Goal: Register for event/course

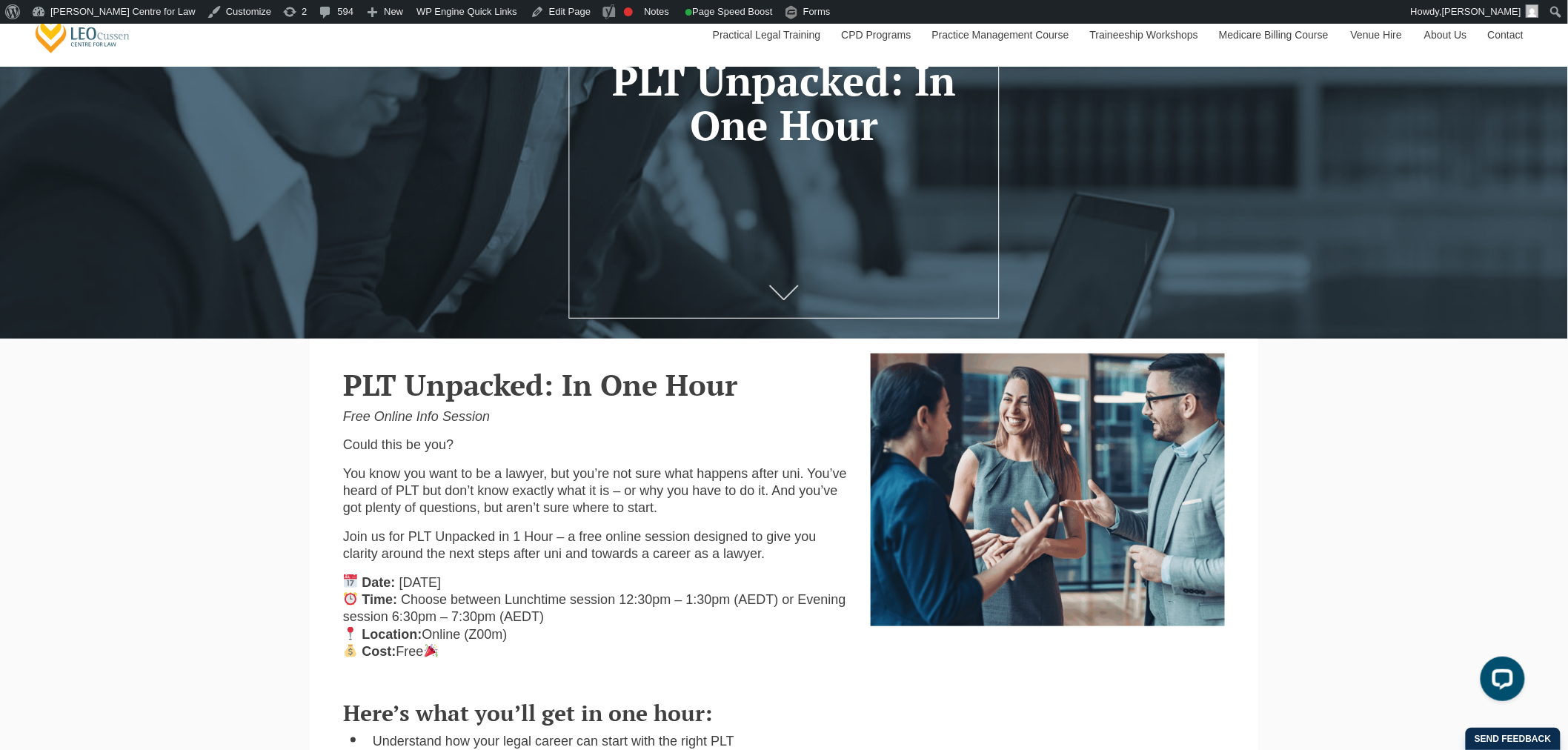
scroll to position [329, 0]
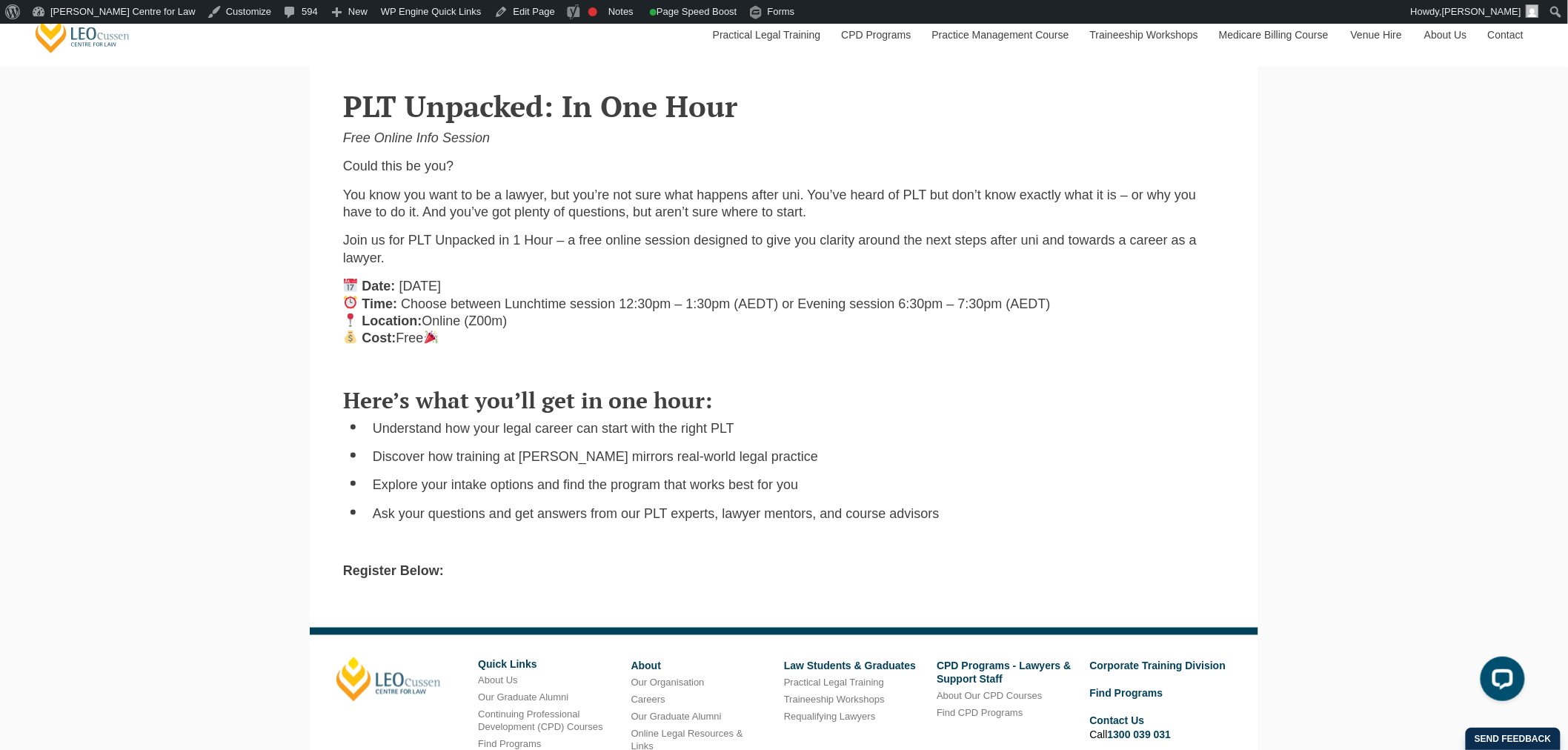
scroll to position [576, 0]
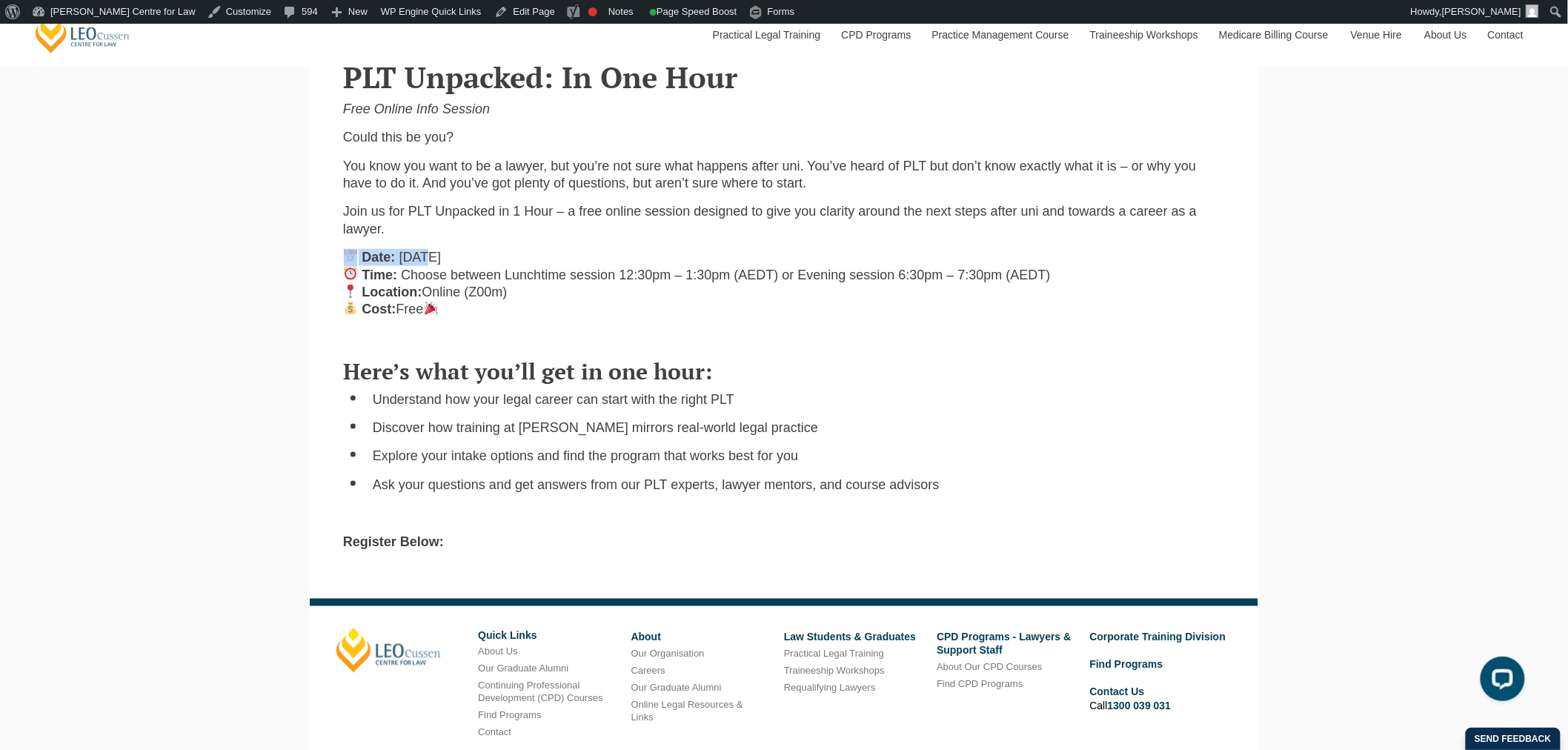
drag, startPoint x: 339, startPoint y: 257, endPoint x: 435, endPoint y: 262, distance: 96.1
click at [435, 262] on div "PLT Unpacked: In One Hour Free Online Info Session Could this be you? You know …" at bounding box center [784, 188] width 904 height 284
click at [437, 263] on span "Wednesday 8th October 2025" at bounding box center [420, 257] width 42 height 15
click at [366, 263] on strong "Date:" at bounding box center [379, 257] width 33 height 15
drag, startPoint x: 363, startPoint y: 261, endPoint x: 617, endPoint y: 261, distance: 254.0
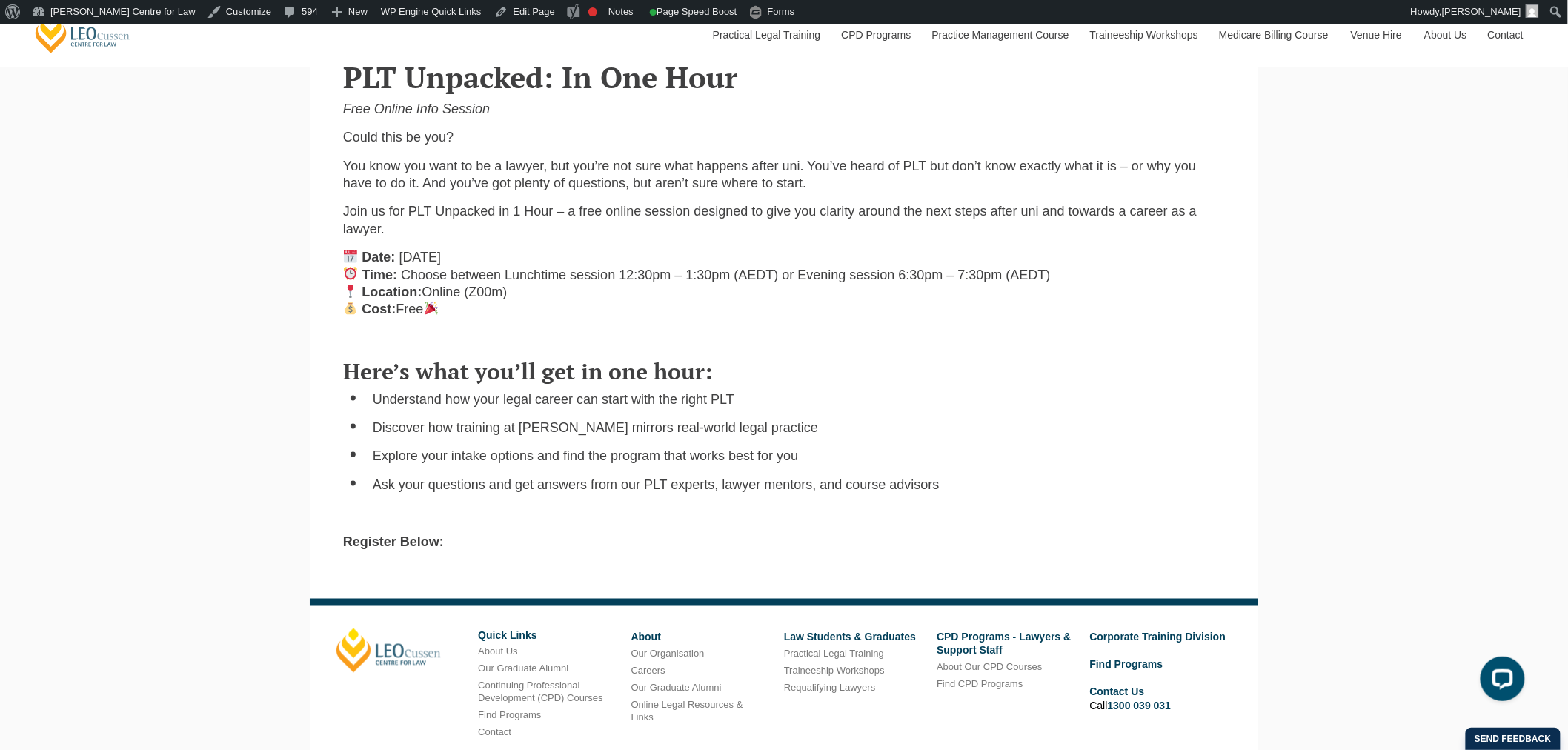
click at [617, 261] on p "Date: Wednesday 8th October 2025 Time: Choose between Lunchtime session 12:30pm…" at bounding box center [784, 284] width 882 height 70
copy p "Date: Wednesday 8th October 2025"
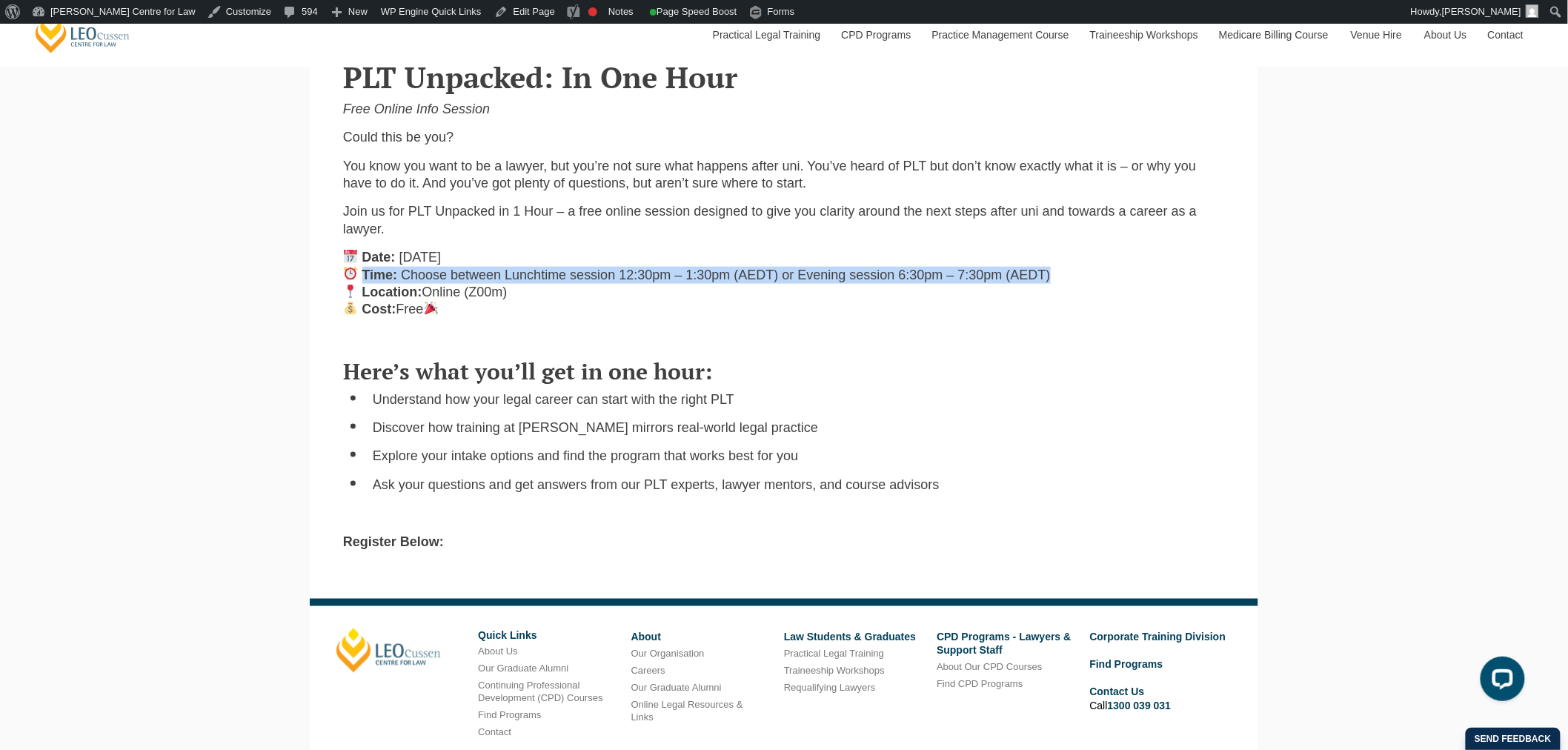
drag, startPoint x: 363, startPoint y: 274, endPoint x: 1099, endPoint y: 278, distance: 736.0
click at [1099, 278] on p "Date: Wednesday 8th October 2025 Time: Choose between Lunchtime session 12:30pm…" at bounding box center [784, 284] width 882 height 70
copy p "Time: Choose between Lunchtime session 12:30pm – 1:30pm (AEDT) or Evening sessi…"
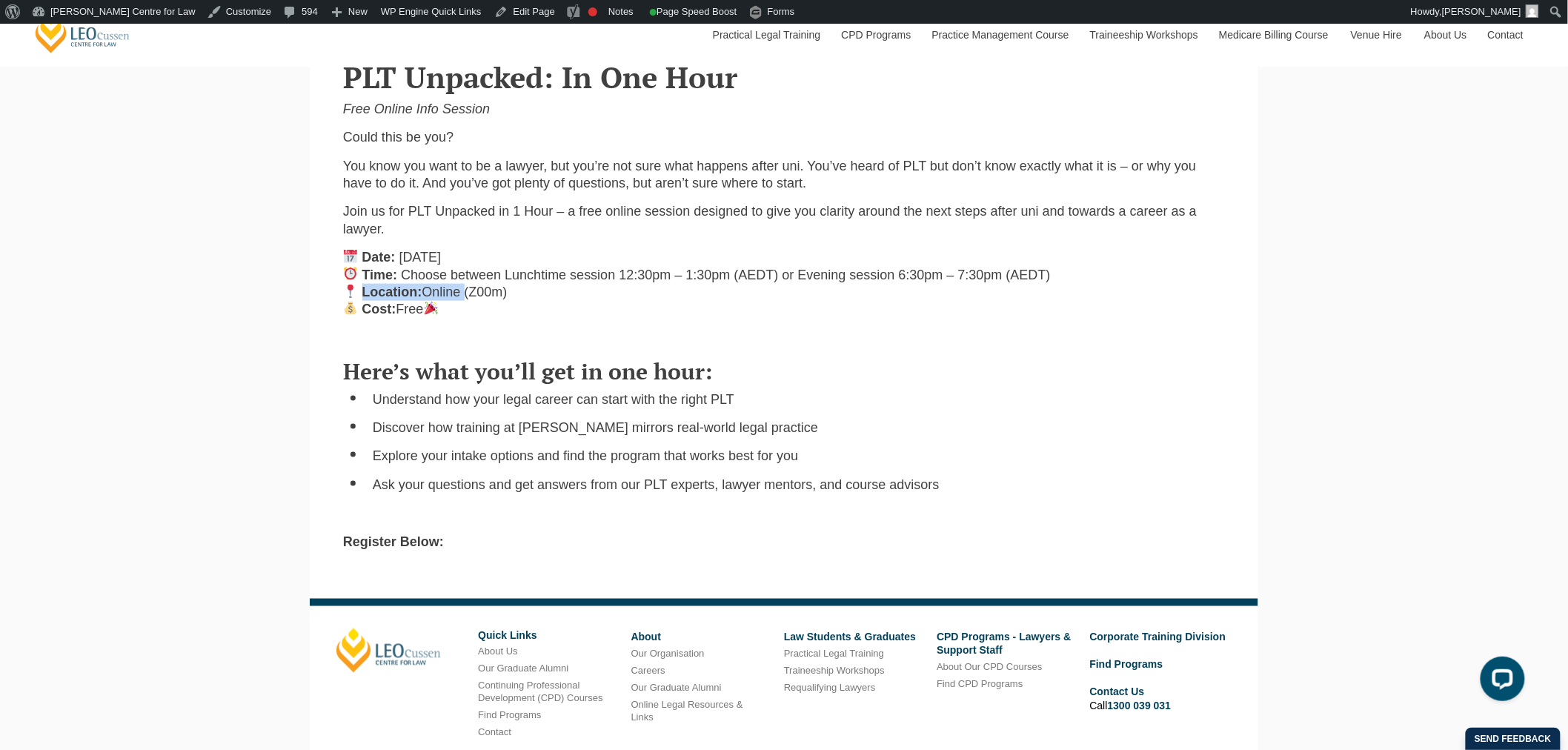
drag, startPoint x: 364, startPoint y: 294, endPoint x: 465, endPoint y: 295, distance: 101.0
click at [465, 295] on p "Date: Wednesday 8th October 2025 Time: Choose between Lunchtime session 12:30pm…" at bounding box center [784, 284] width 882 height 70
copy p "Location: Online"
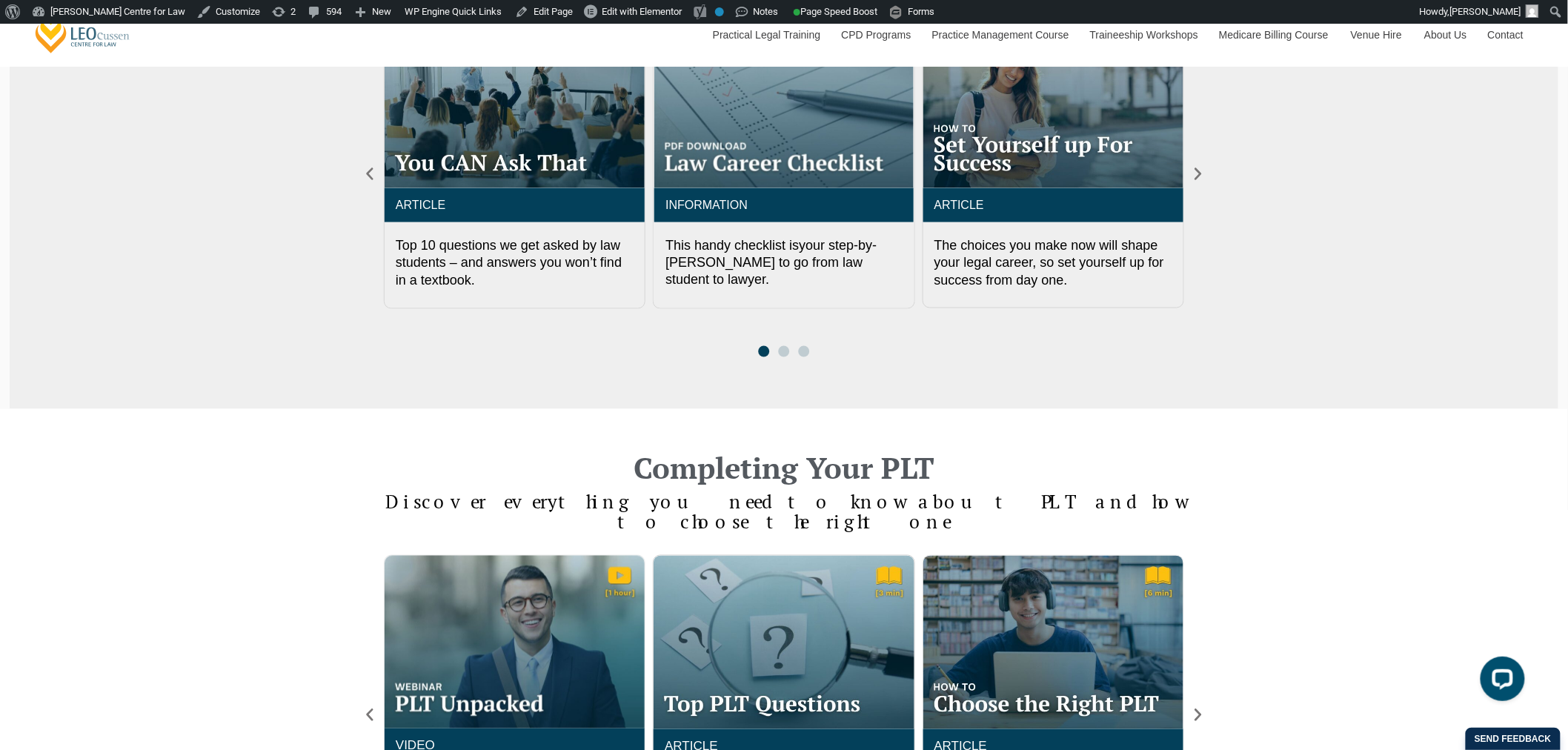
scroll to position [494, 0]
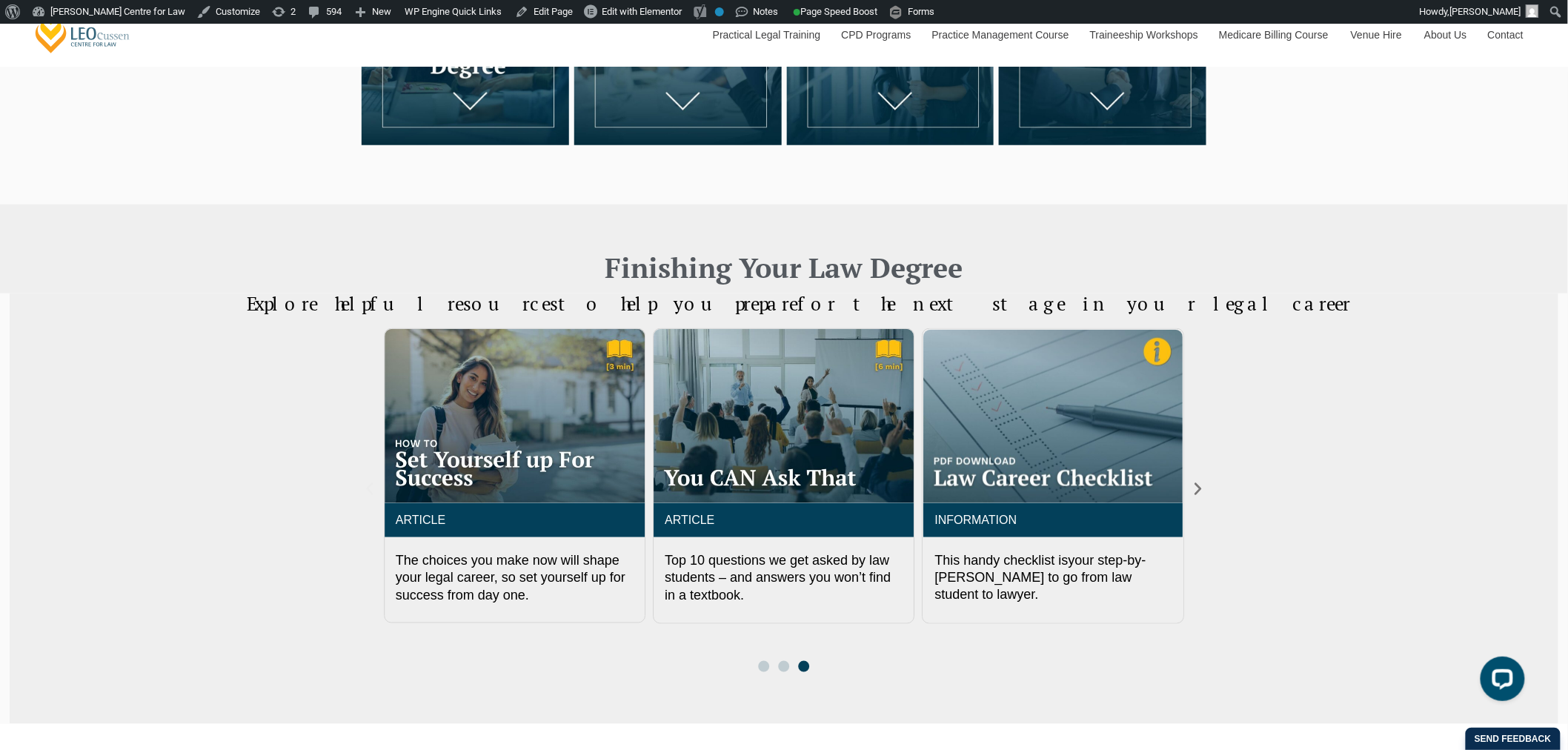
click at [374, 493] on icon "Previous slide" at bounding box center [370, 489] width 17 height 17
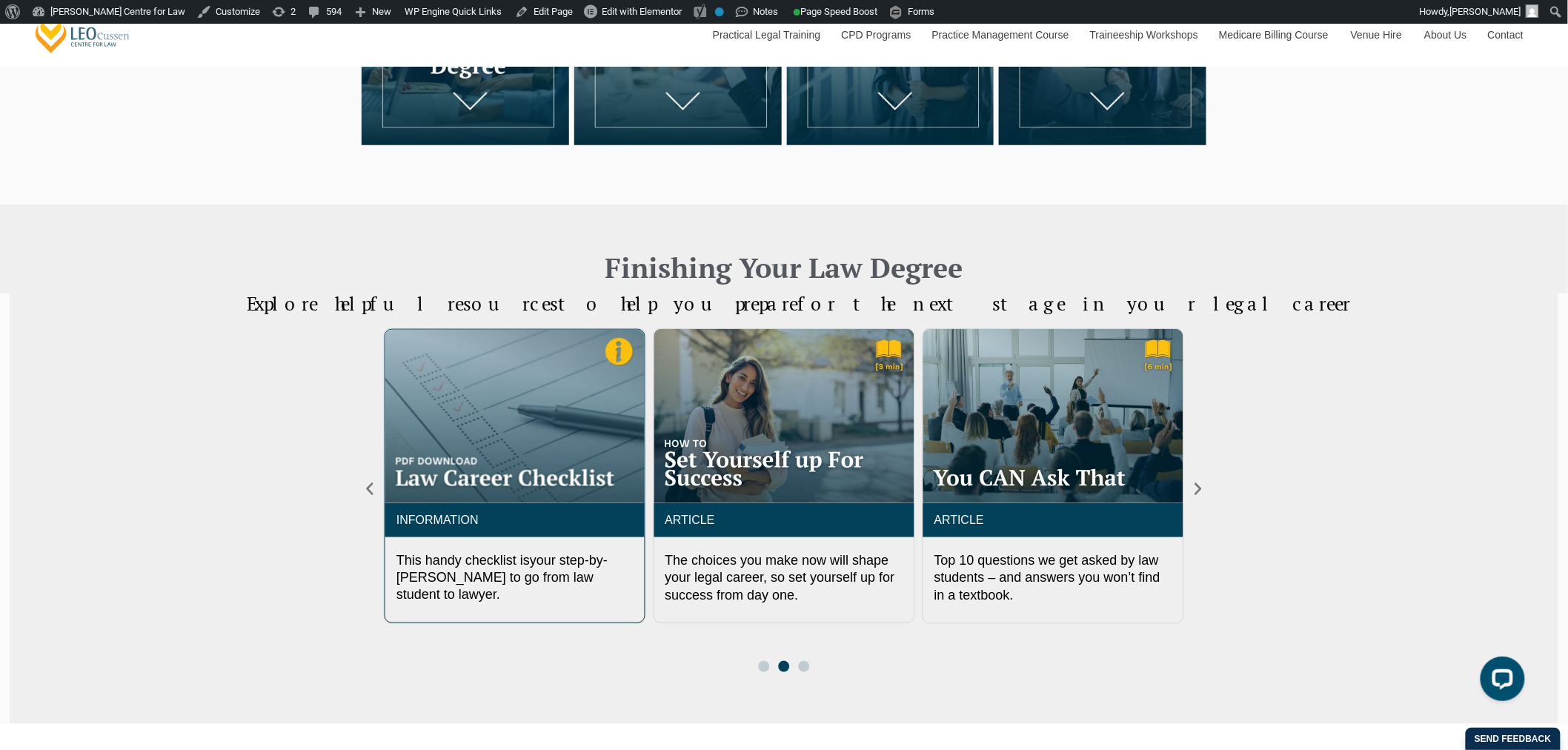
click at [509, 458] on img "2 / 3" at bounding box center [515, 416] width 259 height 173
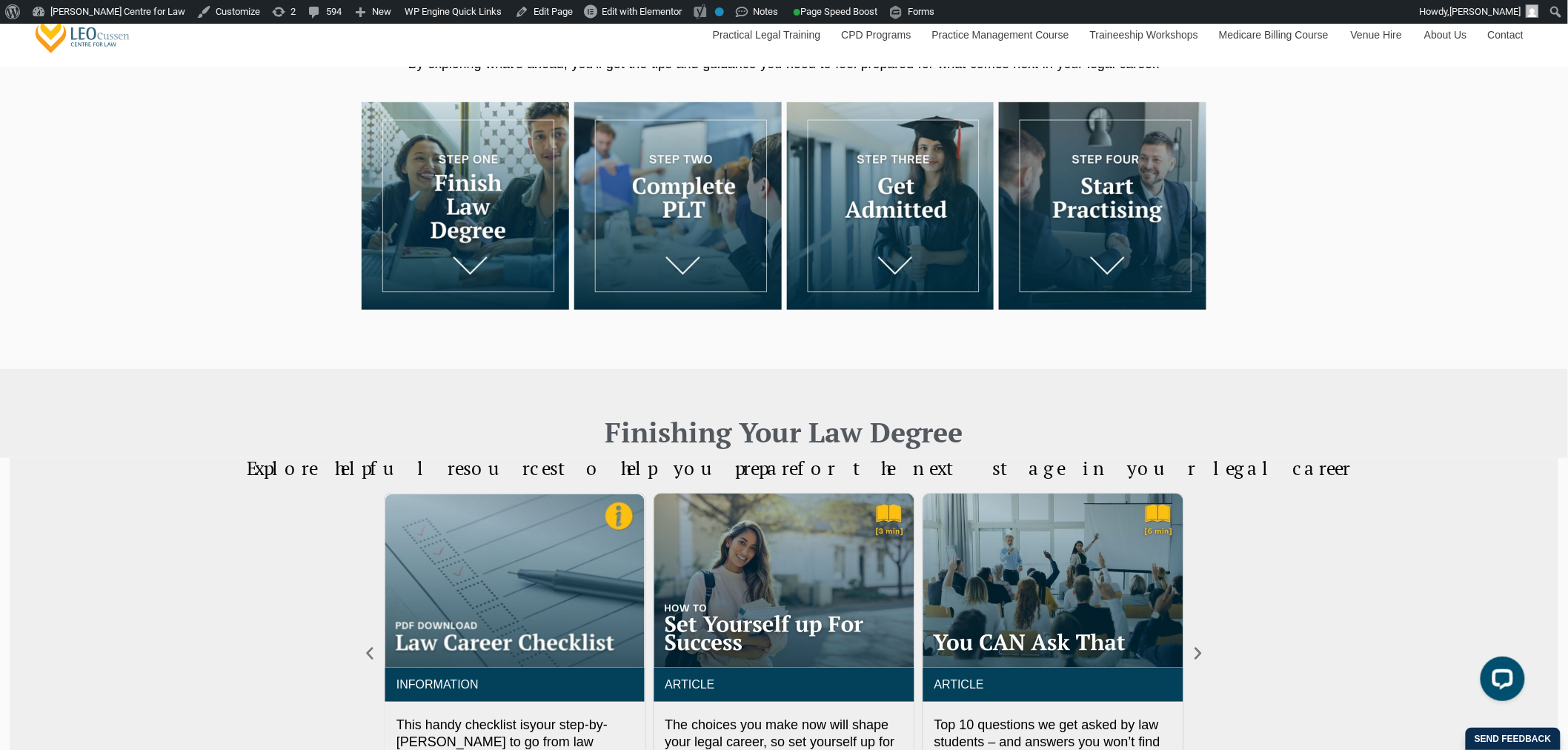
scroll to position [82, 0]
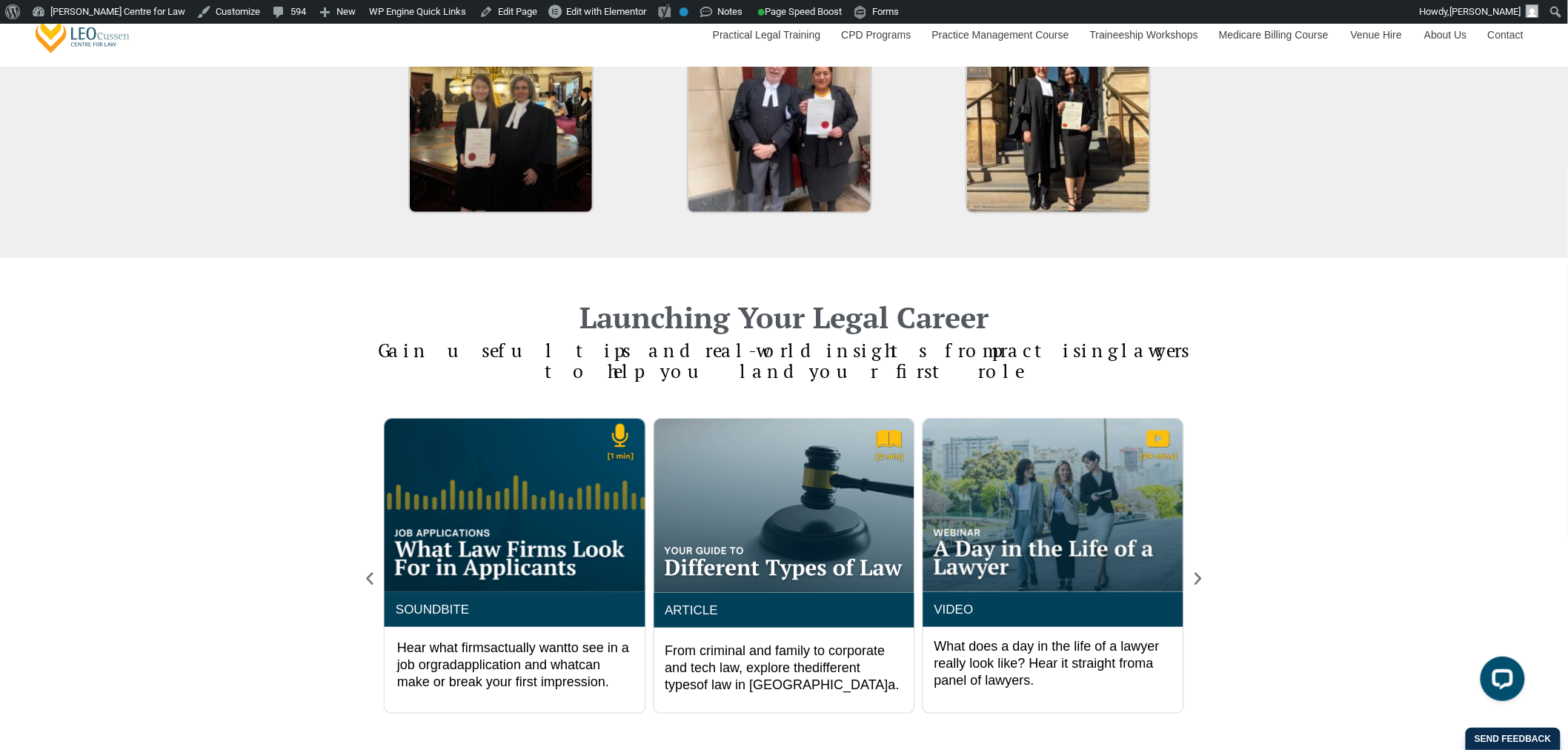
scroll to position [3048, 0]
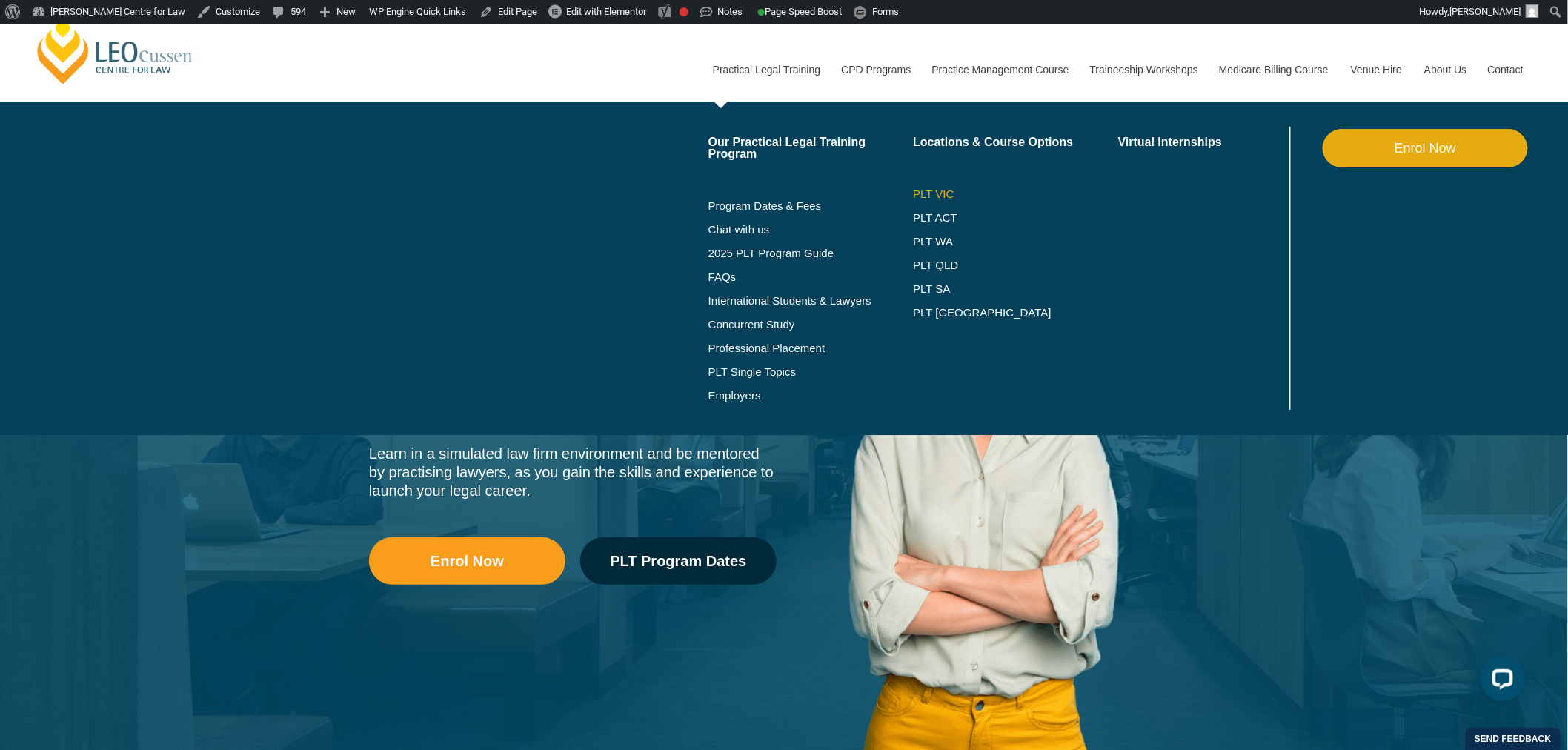
click at [924, 189] on link "PLT VIC" at bounding box center [1015, 194] width 205 height 12
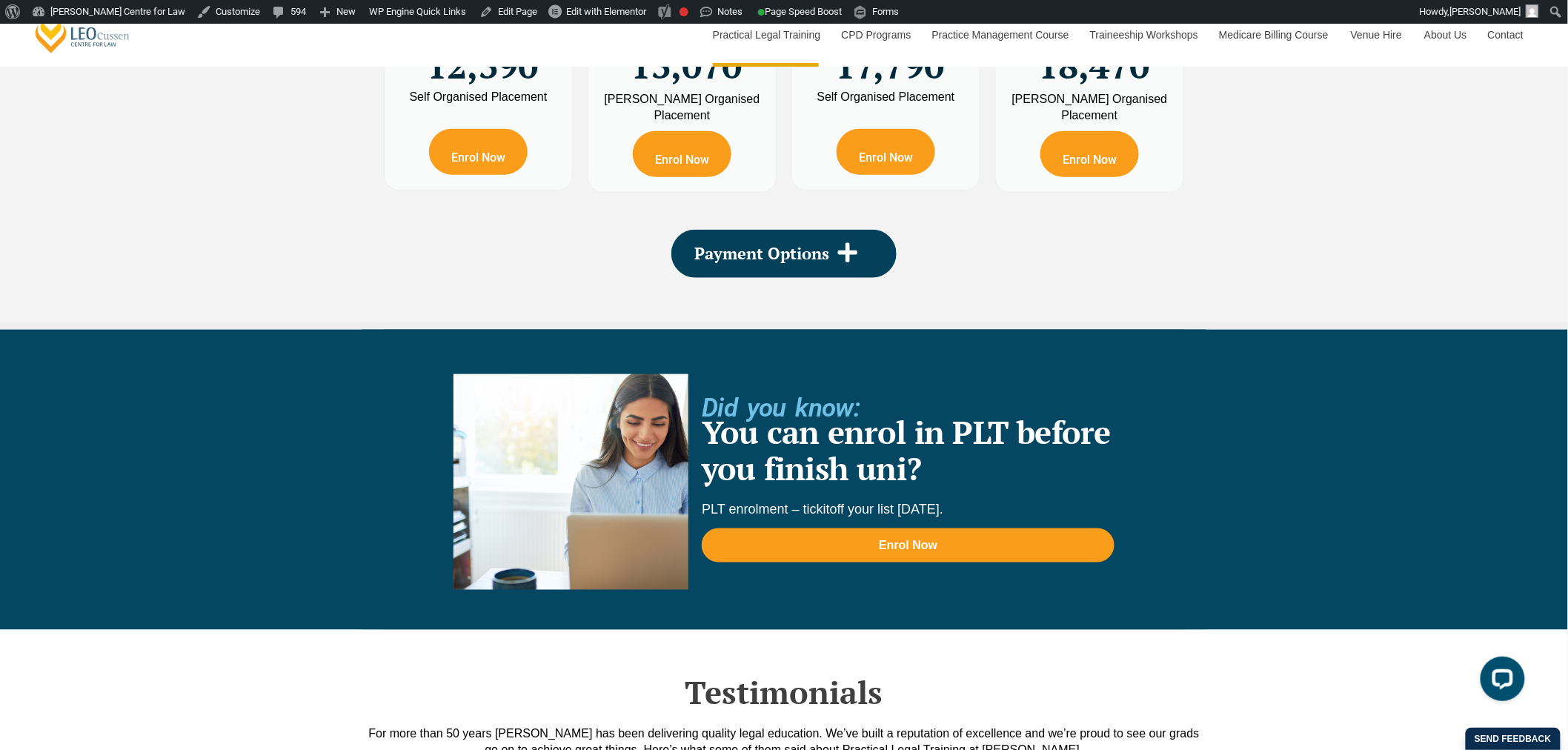
scroll to position [2966, 0]
